Goal: Transaction & Acquisition: Purchase product/service

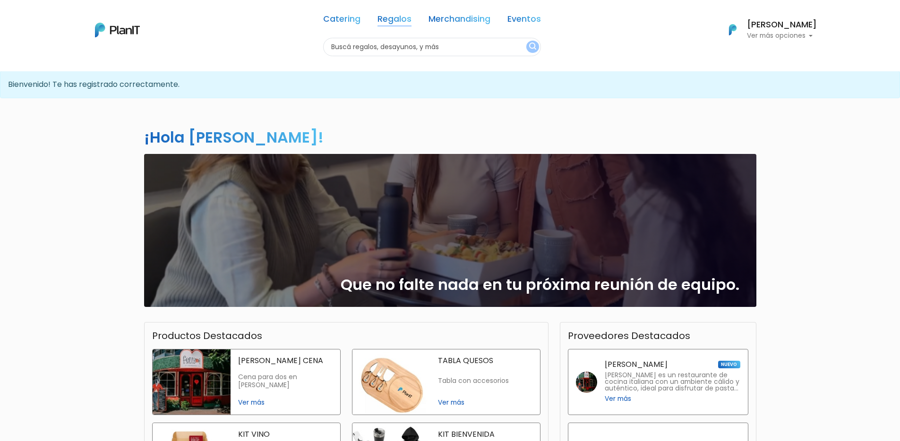
click at [407, 18] on link "Regalos" at bounding box center [394, 20] width 34 height 11
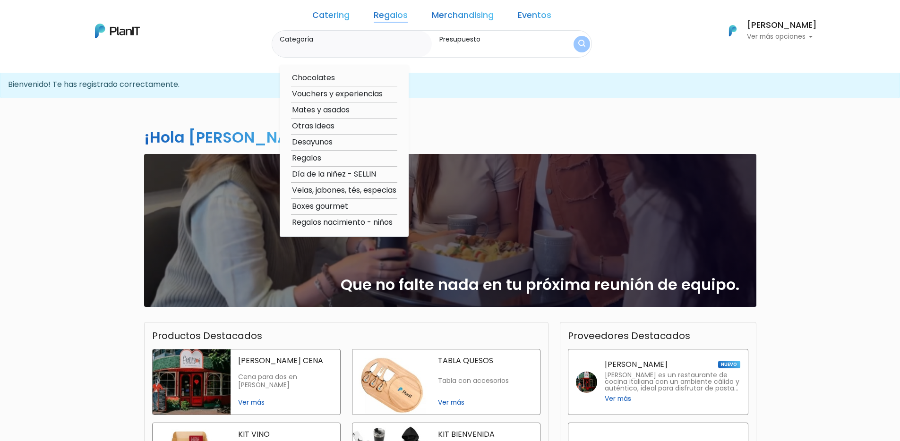
click at [458, 17] on link "Merchandising" at bounding box center [463, 16] width 62 height 11
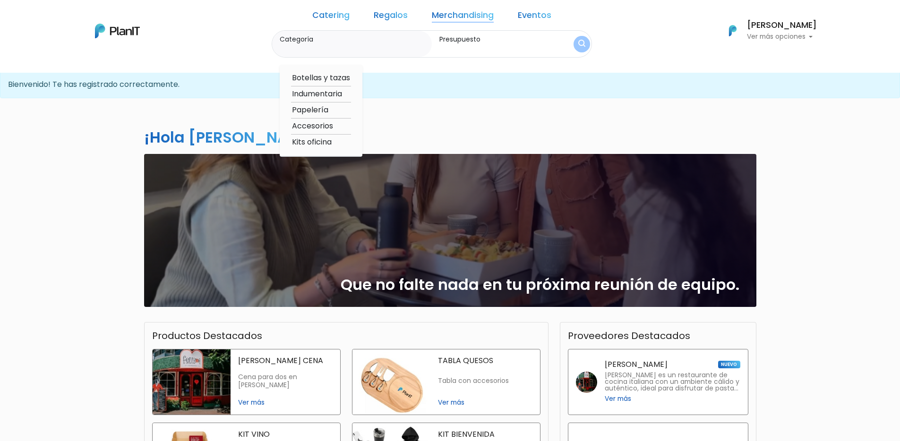
click at [342, 135] on hr at bounding box center [321, 134] width 60 height 0
type input "$0 - $1000"
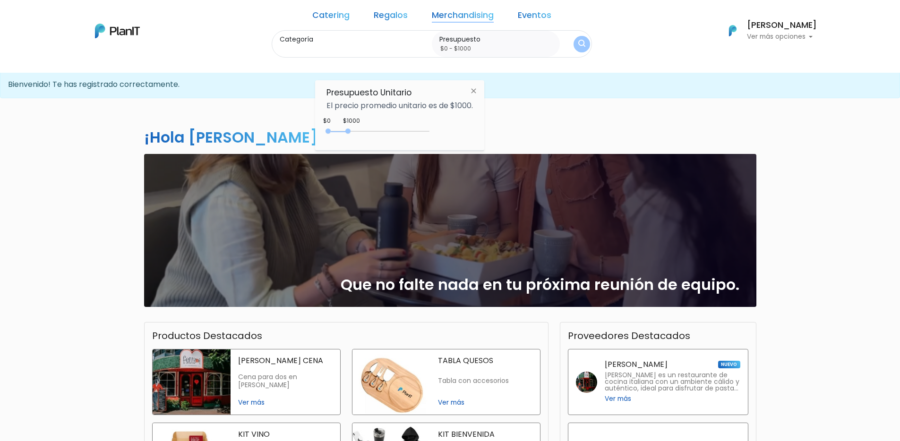
click at [466, 16] on link "Merchandising" at bounding box center [463, 16] width 62 height 11
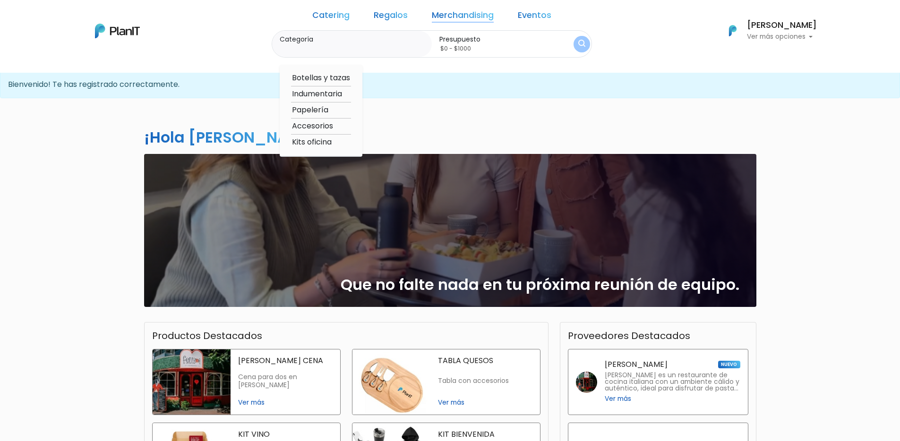
click at [347, 141] on option "Kits oficina" at bounding box center [321, 143] width 60 height 12
type input "Kits oficina"
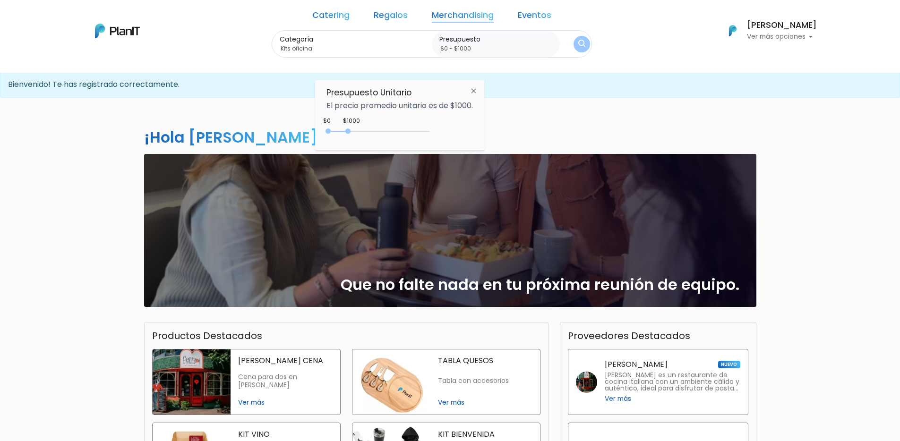
click at [578, 43] on img "submit" at bounding box center [581, 44] width 7 height 9
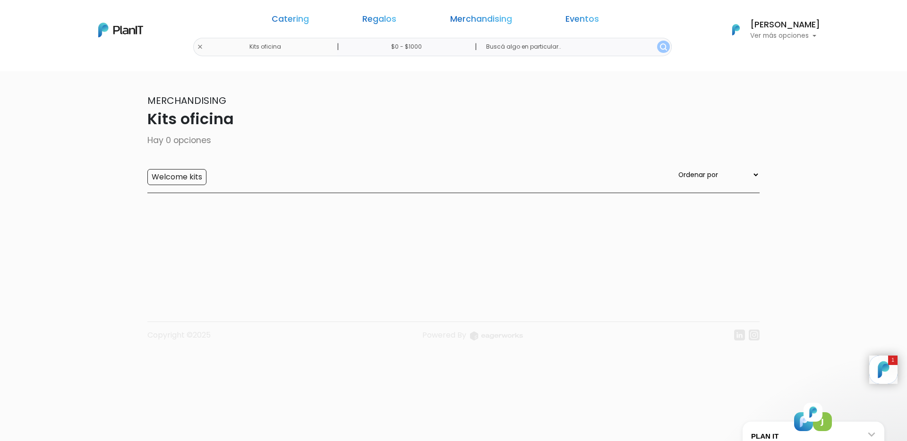
drag, startPoint x: 120, startPoint y: 41, endPoint x: 128, endPoint y: 28, distance: 15.5
click at [120, 41] on div "Catering Regalos Merchandising Eventos Kits oficina | $0 - $1000 | Catering Reg…" at bounding box center [454, 30] width 756 height 52
click at [128, 26] on img at bounding box center [120, 30] width 45 height 15
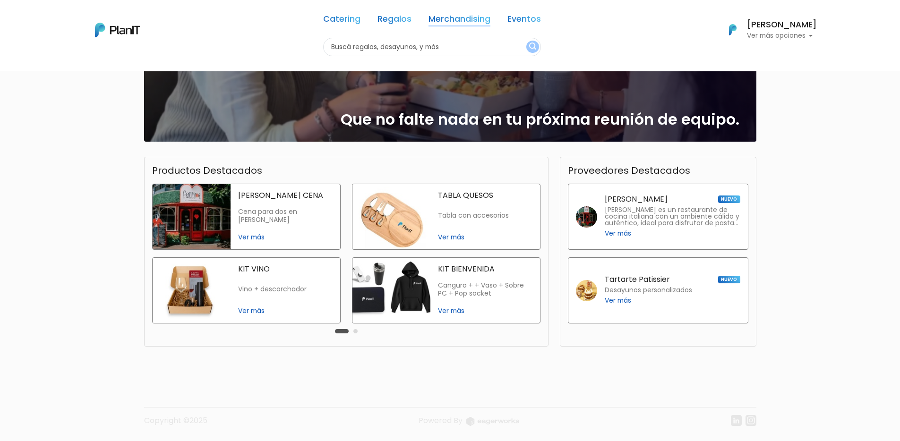
click at [443, 17] on link "Merchandising" at bounding box center [459, 20] width 62 height 11
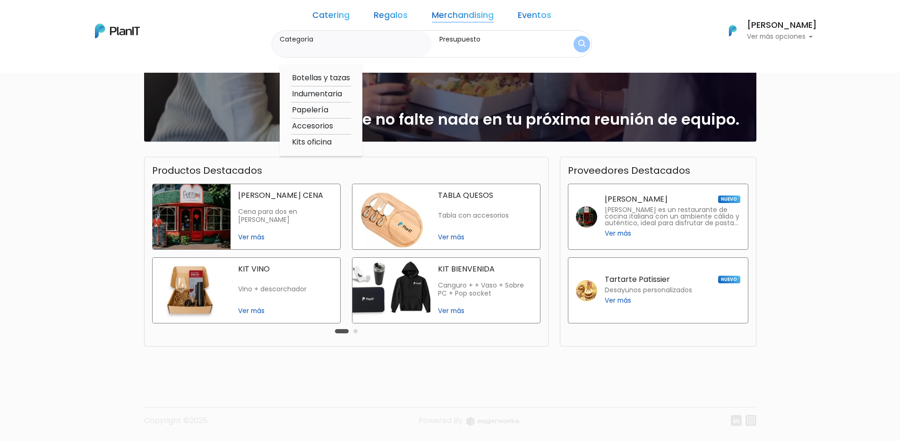
click at [336, 125] on option "Accesorios" at bounding box center [321, 126] width 60 height 12
type input "Accesorios"
type input "$0 - $1000"
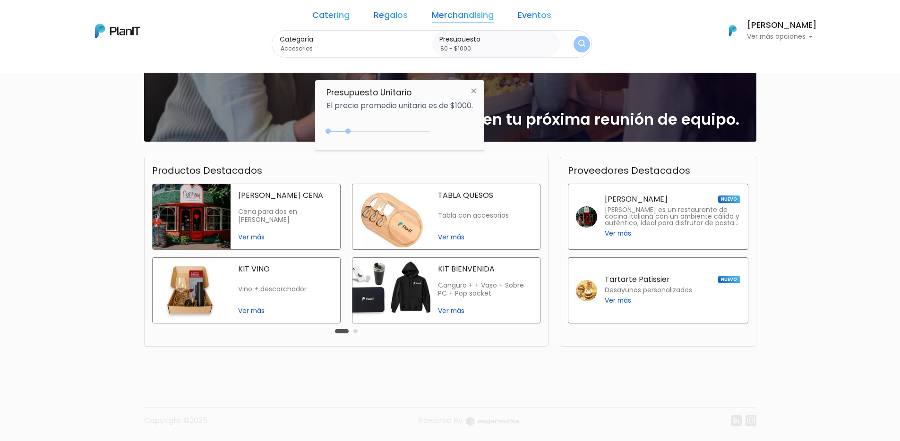
click at [573, 49] on button "submit" at bounding box center [581, 44] width 17 height 17
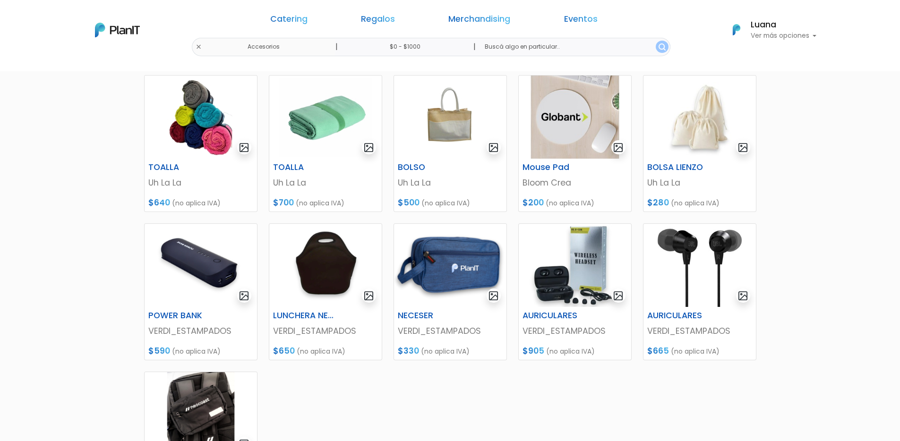
scroll to position [233, 0]
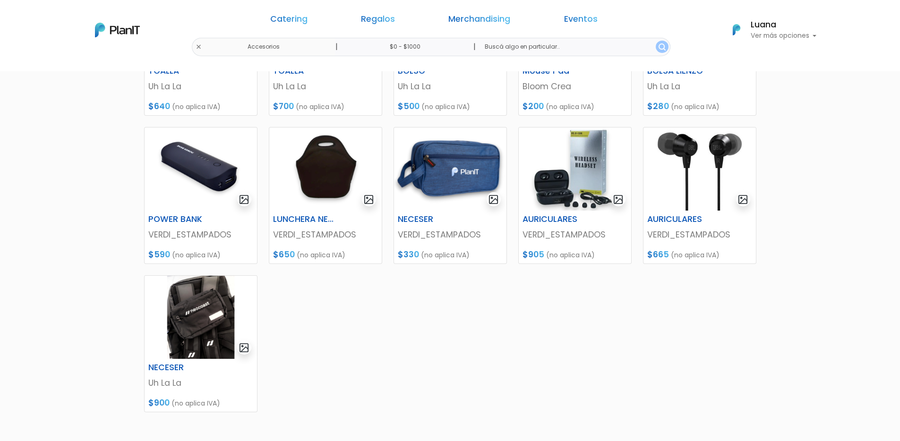
click at [121, 25] on img at bounding box center [117, 30] width 45 height 15
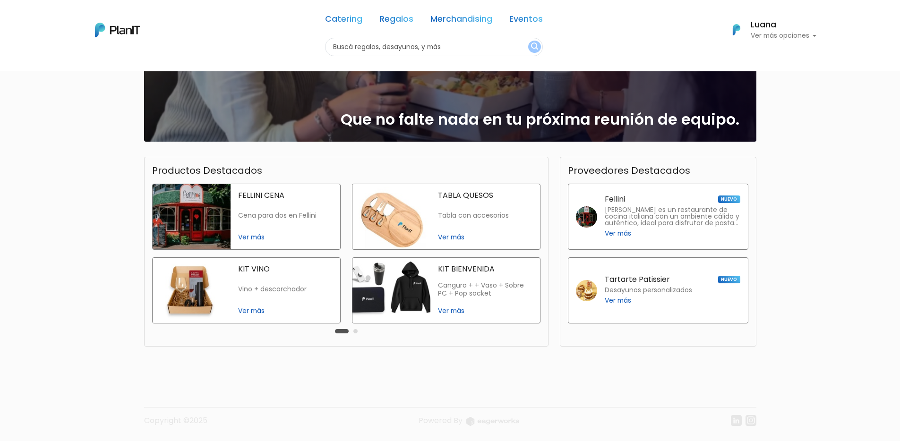
click at [354, 331] on button "Carousel Page 2" at bounding box center [355, 331] width 4 height 4
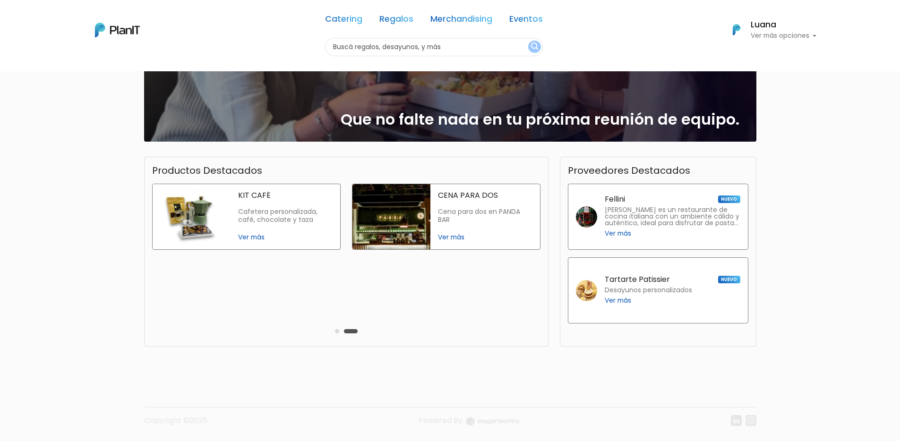
click at [385, 50] on input "text" at bounding box center [434, 47] width 218 height 18
type input "cargador"
click at [528, 41] on button "submit" at bounding box center [534, 47] width 13 height 12
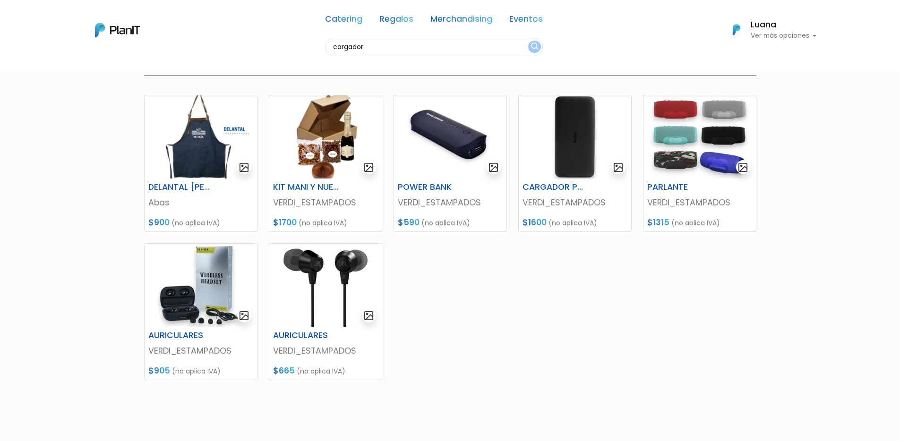
scroll to position [103, 0]
